Goal: Task Accomplishment & Management: Manage account settings

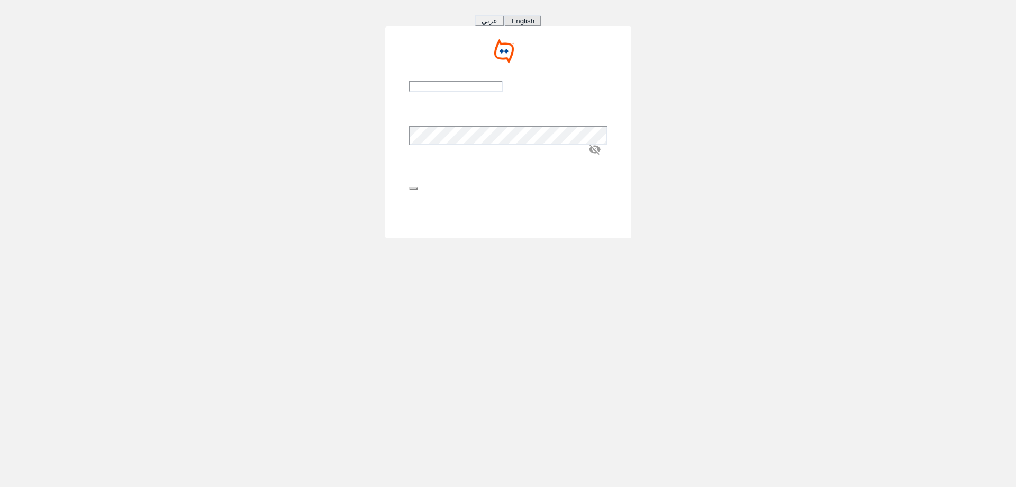
type input "[EMAIL_ADDRESS][DOMAIN_NAME]"
click at [418, 190] on button "submit" at bounding box center [413, 188] width 8 height 3
click at [297, 228] on div "[EMAIL_ADDRESS][DOMAIN_NAME] visibility_off" at bounding box center [508, 131] width 1016 height 211
drag, startPoint x: 297, startPoint y: 218, endPoint x: 600, endPoint y: 407, distance: 357.0
click at [600, 407] on div "عربي English [EMAIL_ADDRESS][DOMAIN_NAME] visibility_off" at bounding box center [508, 243] width 1016 height 487
